Goal: Task Accomplishment & Management: Manage account settings

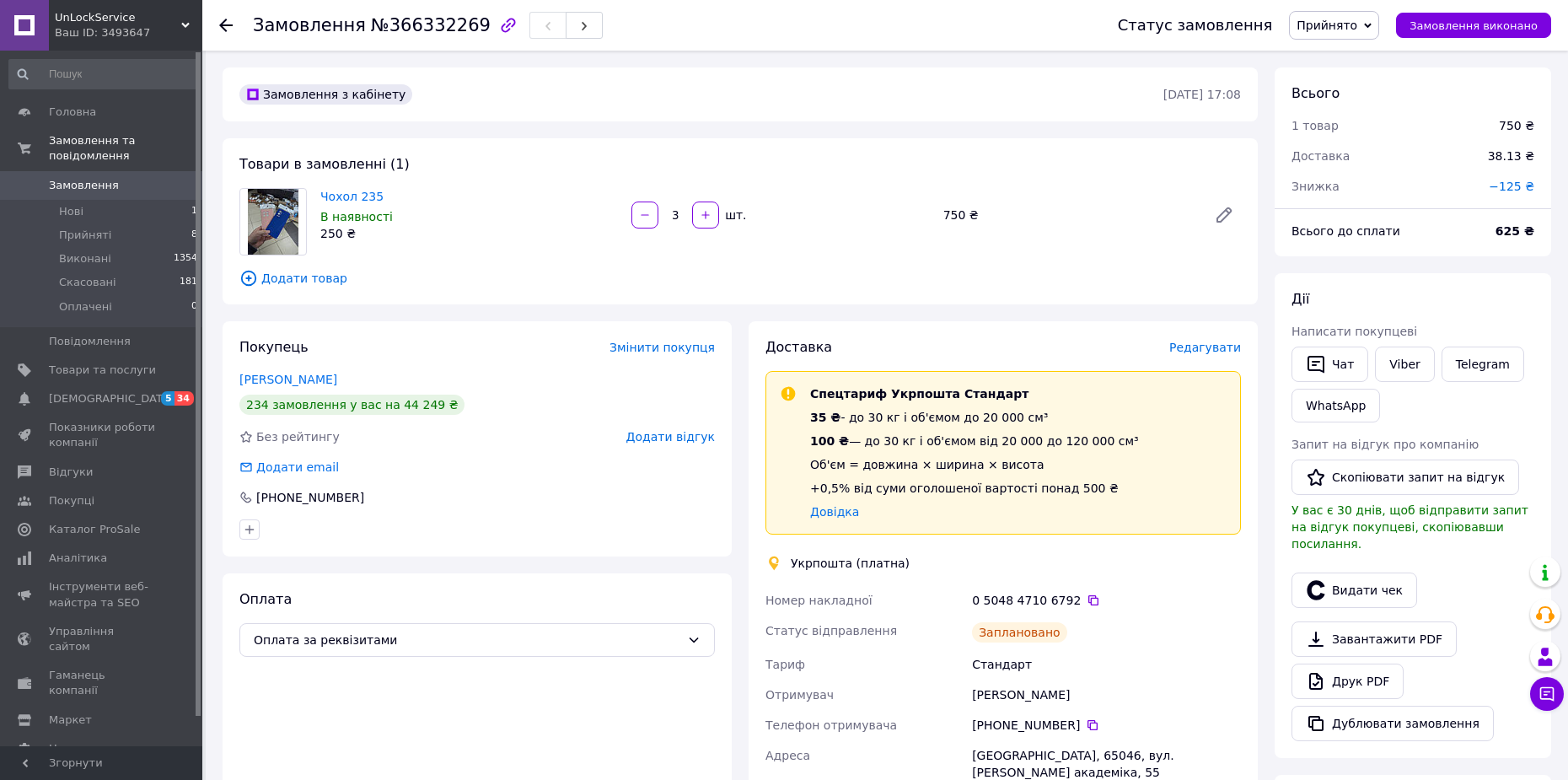
click at [224, 21] on use at bounding box center [225, 25] width 14 height 14
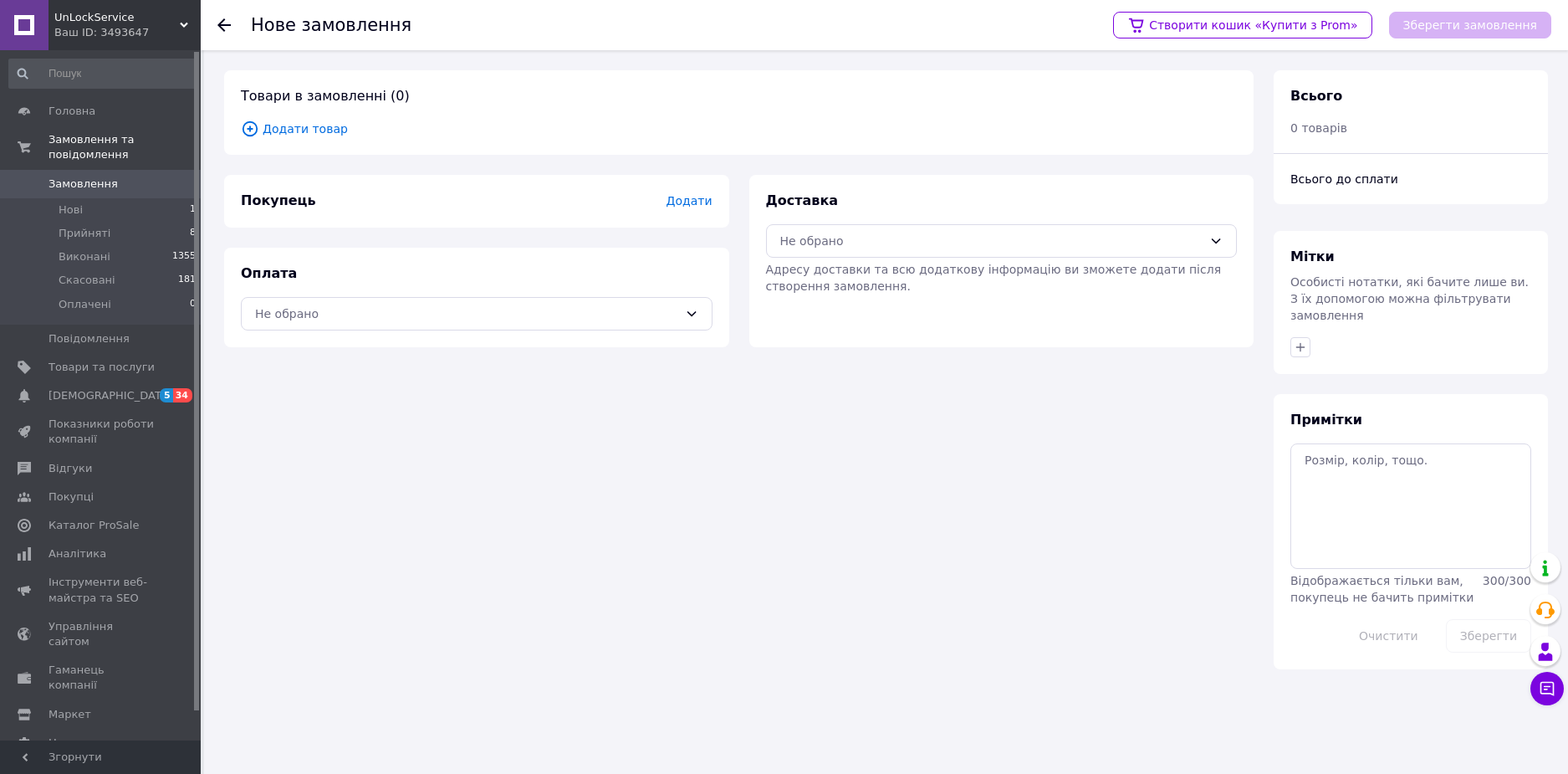
click at [84, 176] on span "Замовлення" at bounding box center [83, 183] width 70 height 15
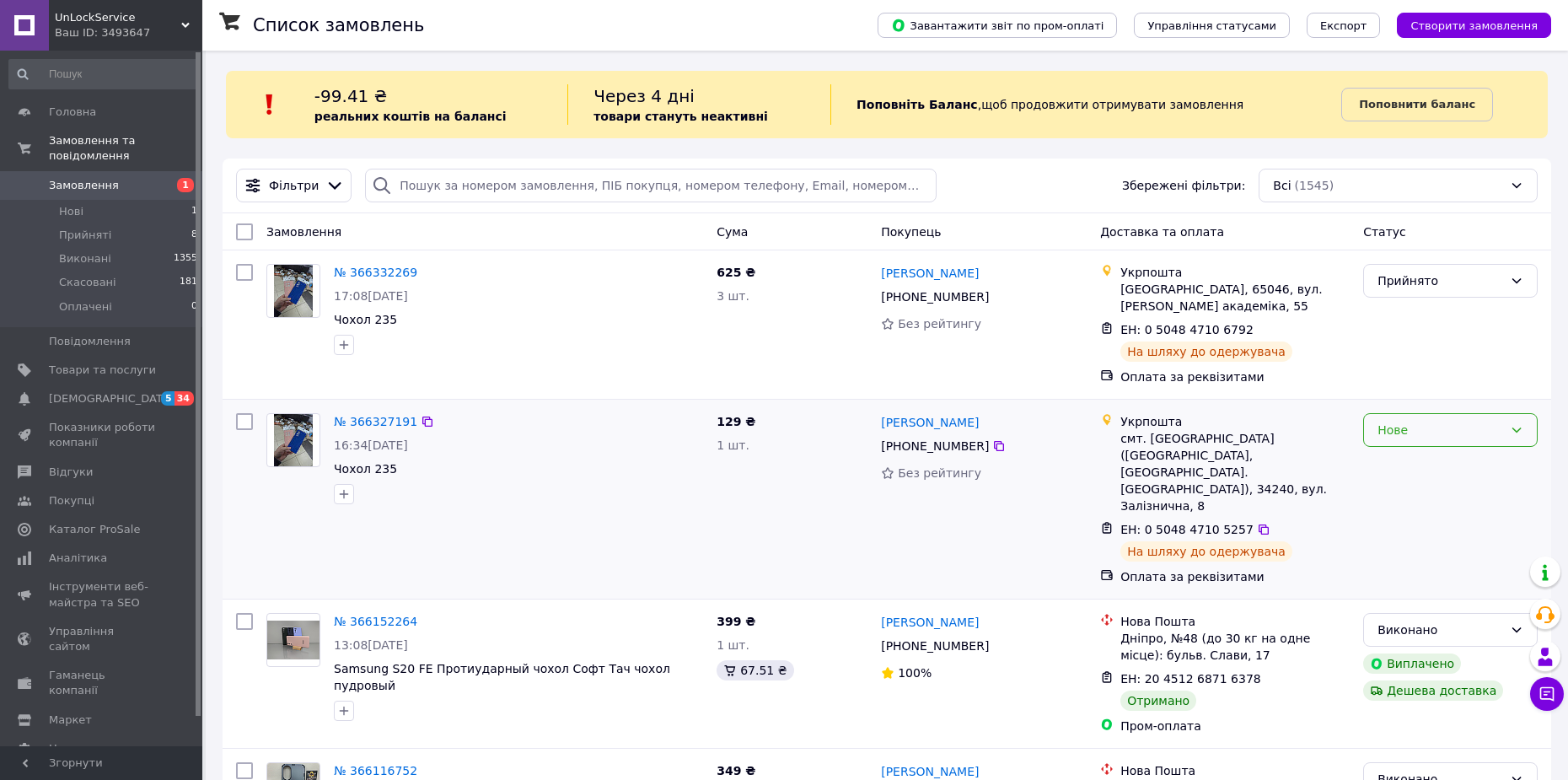
click at [1438, 413] on div "Нове" at bounding box center [1451, 429] width 175 height 33
click at [1413, 445] on li "Прийнято" at bounding box center [1451, 450] width 173 height 31
